Goal: Task Accomplishment & Management: Manage account settings

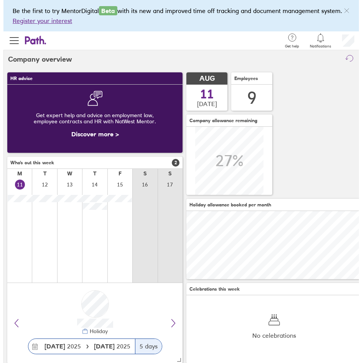
scroll to position [68, 175]
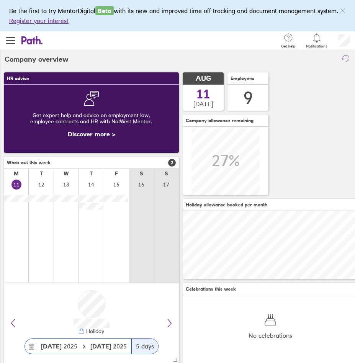
click at [317, 41] on icon at bounding box center [316, 37] width 9 height 9
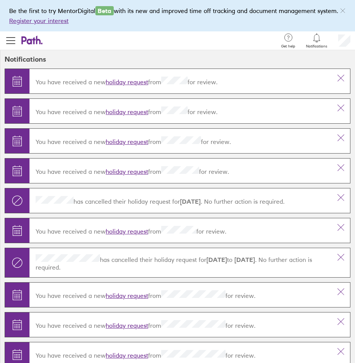
click at [131, 141] on link "holiday request" at bounding box center [127, 142] width 43 height 8
